Goal: Transaction & Acquisition: Purchase product/service

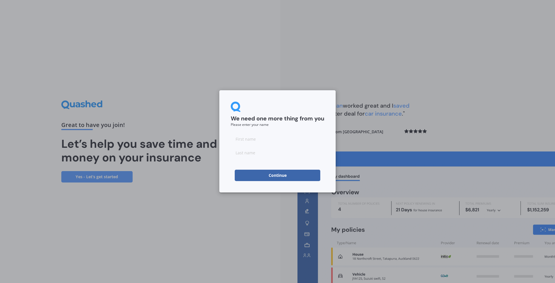
click at [252, 140] on input at bounding box center [277, 138] width 93 height 11
type input "[PERSON_NAME]"
type input "Sunderland"
click at [241, 172] on button "Continue" at bounding box center [278, 175] width 86 height 11
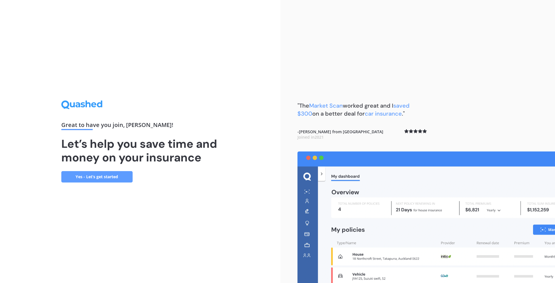
click at [113, 180] on link "Yes - Let’s get started" at bounding box center [96, 176] width 71 height 11
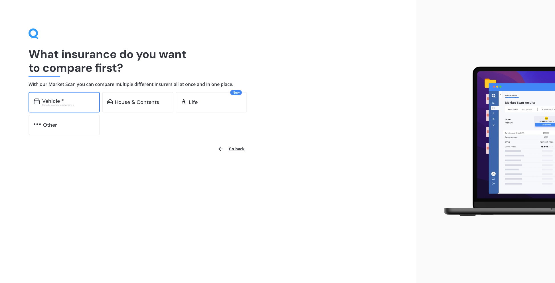
click at [64, 105] on div "Excludes commercial vehicles" at bounding box center [68, 105] width 52 height 2
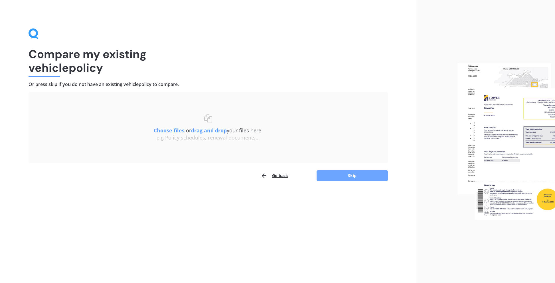
click at [367, 178] on button "Skip" at bounding box center [351, 175] width 71 height 11
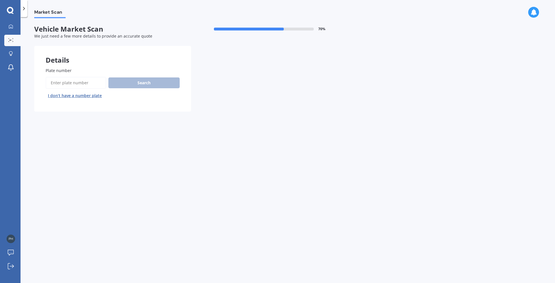
click at [55, 80] on input "Plate number" at bounding box center [76, 83] width 60 height 12
type input "JHR435"
click at [132, 86] on button "Search" at bounding box center [143, 83] width 71 height 11
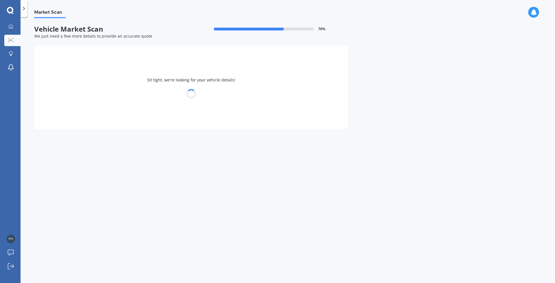
select select "AUDI"
select select "Q3"
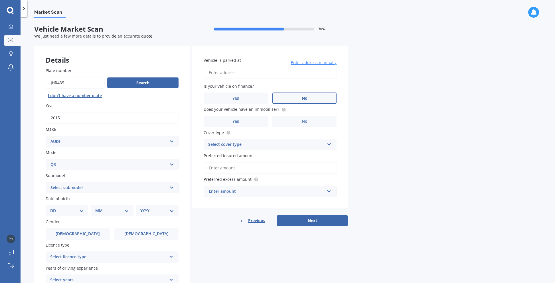
click at [302, 97] on span "No" at bounding box center [305, 98] width 6 height 5
click at [0, 0] on input "No" at bounding box center [0, 0] width 0 height 0
click at [254, 74] on input "Vehicle is parked at" at bounding box center [269, 73] width 133 height 12
click at [251, 73] on input "[STREET_ADDRESS]" at bounding box center [269, 73] width 133 height 12
click at [314, 75] on input "[STREET_ADDRESS]" at bounding box center [269, 73] width 133 height 12
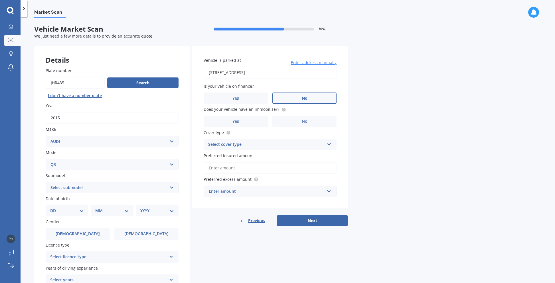
click at [390, 110] on div "Market Scan Vehicle Market Scan 70 % We just need a few more details to provide…" at bounding box center [288, 151] width 534 height 266
click at [307, 74] on input "[STREET_ADDRESS]" at bounding box center [269, 73] width 133 height 12
type input "[STREET_ADDRESS]"
click at [250, 123] on label "Yes" at bounding box center [235, 121] width 64 height 11
click at [0, 0] on input "Yes" at bounding box center [0, 0] width 0 height 0
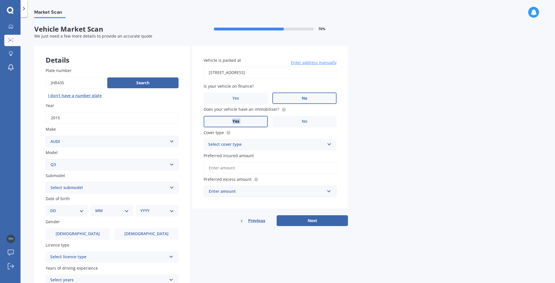
drag, startPoint x: 282, startPoint y: 111, endPoint x: 433, endPoint y: 118, distance: 151.2
click at [433, 118] on div "Market Scan Vehicle Market Scan 70 % We just need a few more details to provide…" at bounding box center [288, 151] width 534 height 266
click at [320, 144] on div "Select cover type" at bounding box center [266, 144] width 116 height 7
click at [221, 156] on span "Comprehensive" at bounding box center [223, 155] width 30 height 5
click at [258, 170] on input "Preferred insured amount" at bounding box center [269, 168] width 133 height 12
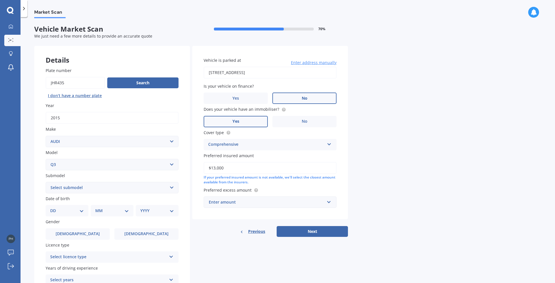
type input "$13,000"
click at [381, 180] on div "Market Scan Vehicle Market Scan 70 % We just need a few more details to provide…" at bounding box center [288, 151] width 534 height 266
click at [258, 205] on div "Enter amount" at bounding box center [267, 202] width 116 height 6
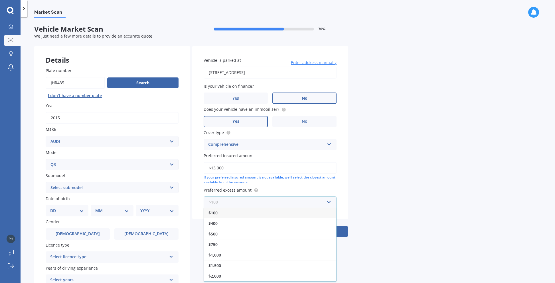
click at [258, 205] on input "text" at bounding box center [268, 202] width 128 height 11
click at [231, 235] on div "$500" at bounding box center [270, 234] width 132 height 11
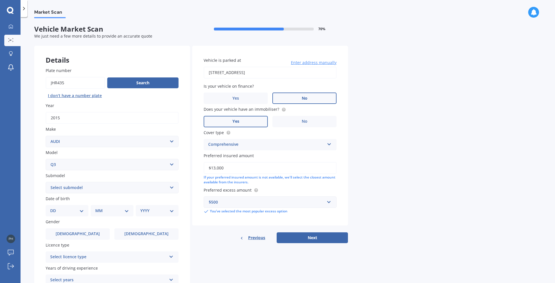
click at [104, 190] on select "Select submodel RS Q3 SPORTBACK 2.5P TDI S TFSI 35 TFSI ADVANCED Station Wagon …" at bounding box center [112, 187] width 133 height 11
click at [97, 190] on select "Select submodel RS Q3 SPORTBACK 2.5P TDI S TFSI 35 TFSI ADVANCED Station Wagon …" at bounding box center [112, 187] width 133 height 11
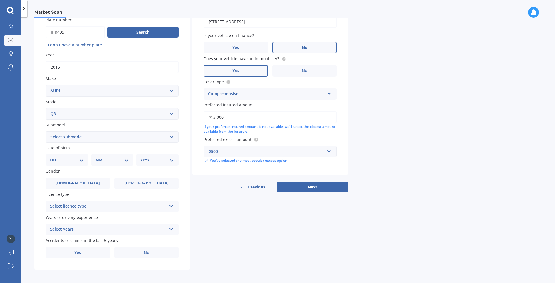
scroll to position [52, 0]
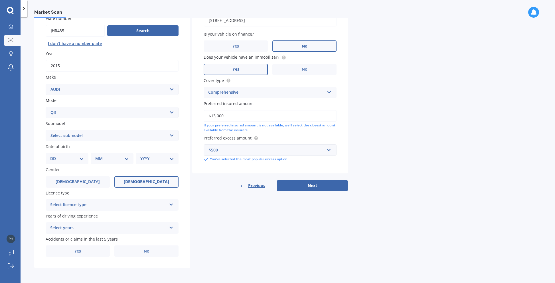
click at [156, 181] on label "[DEMOGRAPHIC_DATA]" at bounding box center [146, 181] width 64 height 11
click at [0, 0] on input "[DEMOGRAPHIC_DATA]" at bounding box center [0, 0] width 0 height 0
click at [69, 160] on select "DD 01 02 03 04 05 06 07 08 09 10 11 12 13 14 15 16 17 18 19 20 21 22 23 24 25 2…" at bounding box center [67, 159] width 34 height 6
select select "21"
click at [122, 156] on select "MM 01 02 03 04 05 06 07 08 09 10 11 12" at bounding box center [112, 159] width 31 height 6
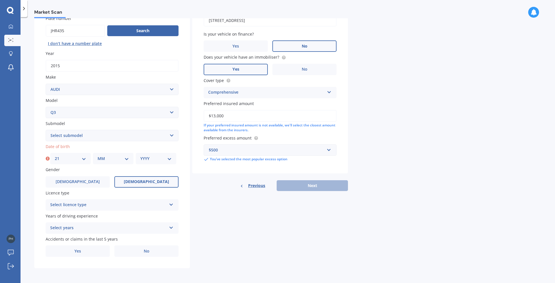
select select "05"
click at [155, 160] on select "YYYY 2025 2024 2023 2022 2021 2020 2019 2018 2017 2016 2015 2014 2013 2012 2011…" at bounding box center [155, 159] width 31 height 6
select select "2003"
click at [91, 203] on div "Select licence type" at bounding box center [108, 205] width 116 height 7
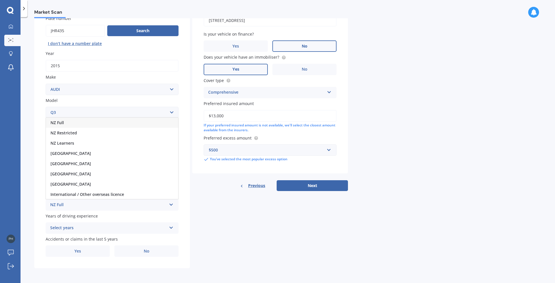
click at [77, 122] on div "NZ Full" at bounding box center [112, 123] width 132 height 10
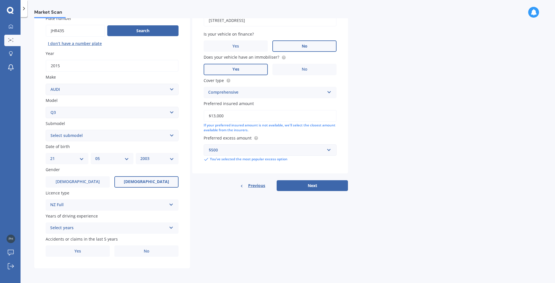
click at [122, 226] on div "Select years" at bounding box center [108, 228] width 116 height 7
click at [95, 175] on div "5 or more years" at bounding box center [112, 176] width 132 height 10
click at [140, 254] on label "No" at bounding box center [146, 251] width 64 height 11
click at [0, 0] on input "No" at bounding box center [0, 0] width 0 height 0
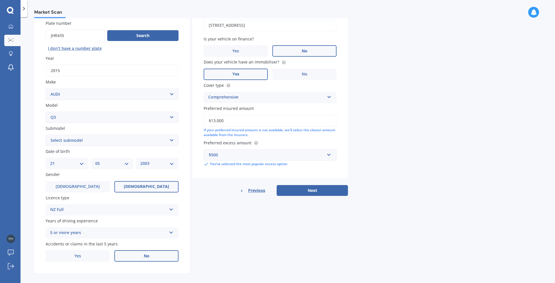
scroll to position [22, 0]
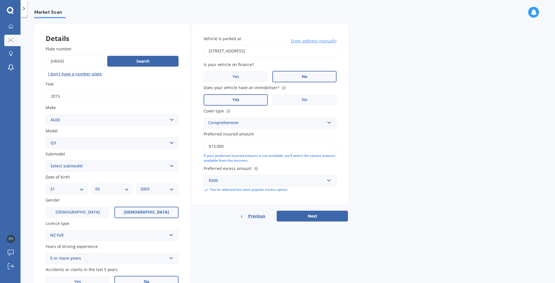
drag, startPoint x: 283, startPoint y: 50, endPoint x: 272, endPoint y: 37, distance: 16.6
click at [272, 37] on div "Vehicle is parked at [STREET_ADDRESS] Enter address manually" at bounding box center [269, 46] width 133 height 21
paste input "[STREET_ADDRESS][PERSON_NAME]"
type input "coffee and flowers [STREET_ADDRESS][PERSON_NAME]"
click at [316, 215] on button "Next" at bounding box center [311, 216] width 71 height 11
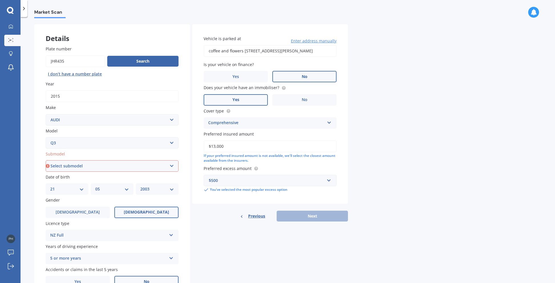
click at [105, 164] on select "Select submodel RS Q3 SPORTBACK 2.5P TDI S TFSI 35 TFSI ADVANCED Station Wagon …" at bounding box center [112, 165] width 133 height 11
select select "TDI S"
click at [323, 217] on button "Next" at bounding box center [311, 216] width 71 height 11
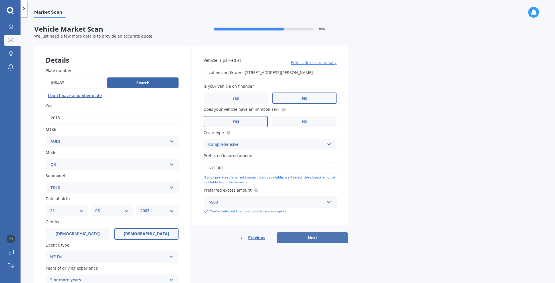
select select "21"
select select "05"
select select "2003"
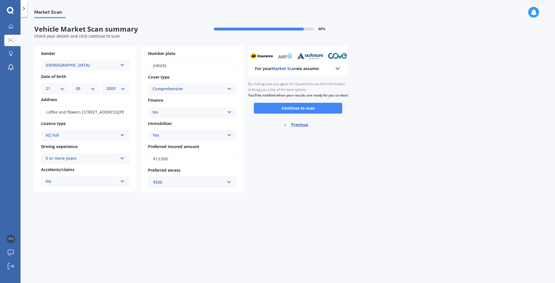
click at [338, 69] on icon at bounding box center [337, 68] width 7 height 7
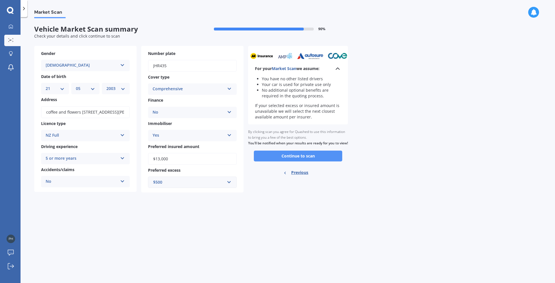
click at [308, 162] on button "Continue to scan" at bounding box center [298, 156] width 88 height 11
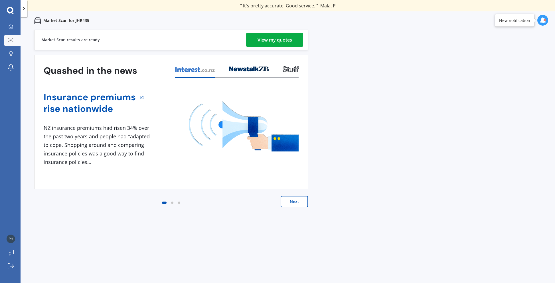
click at [286, 44] on div "View my quotes" at bounding box center [274, 40] width 34 height 14
